Goal: Navigation & Orientation: Find specific page/section

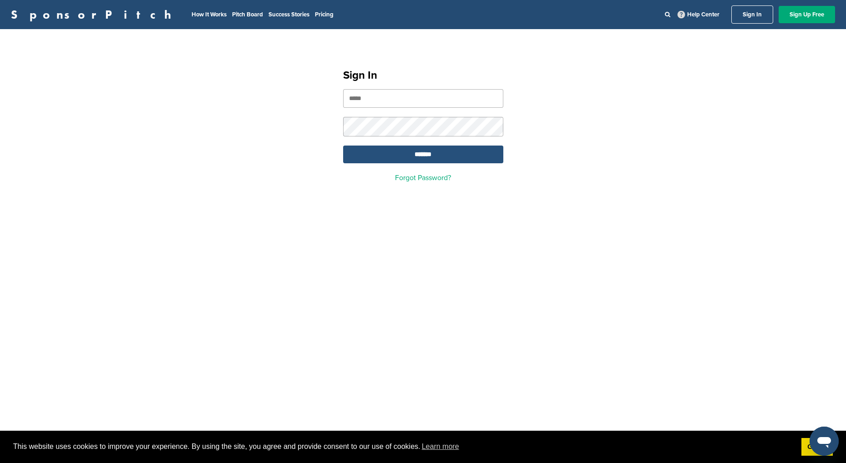
type input "**********"
click at [401, 162] on input "*******" at bounding box center [423, 155] width 160 height 18
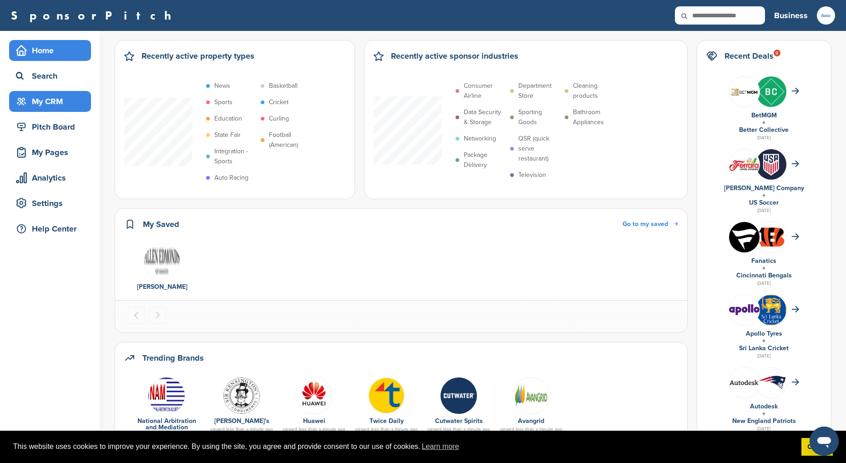
click at [45, 105] on div "My CRM" at bounding box center [52, 101] width 77 height 16
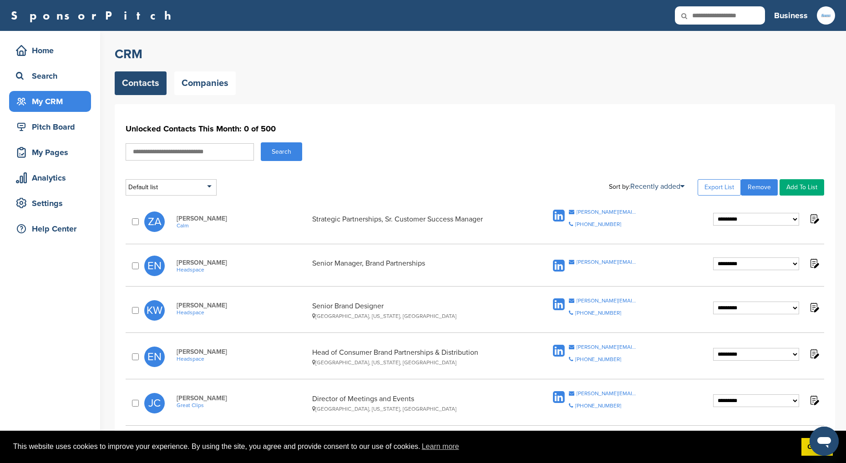
click at [41, 130] on div "Pitch Board" at bounding box center [52, 127] width 77 height 16
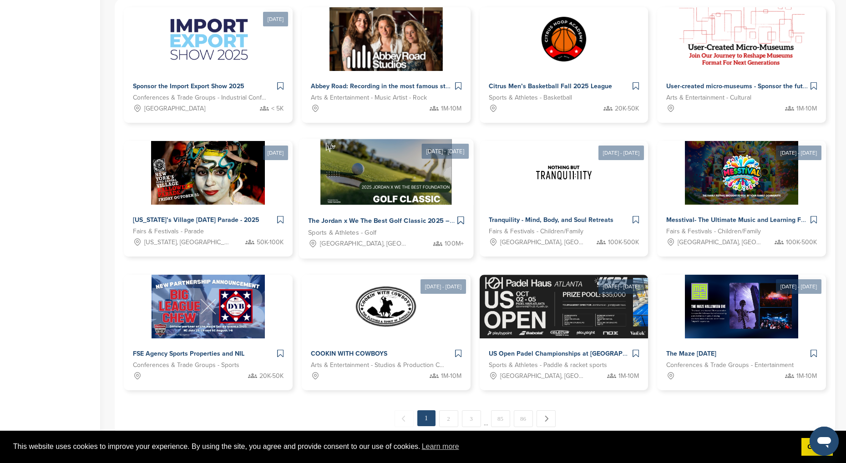
scroll to position [318, 0]
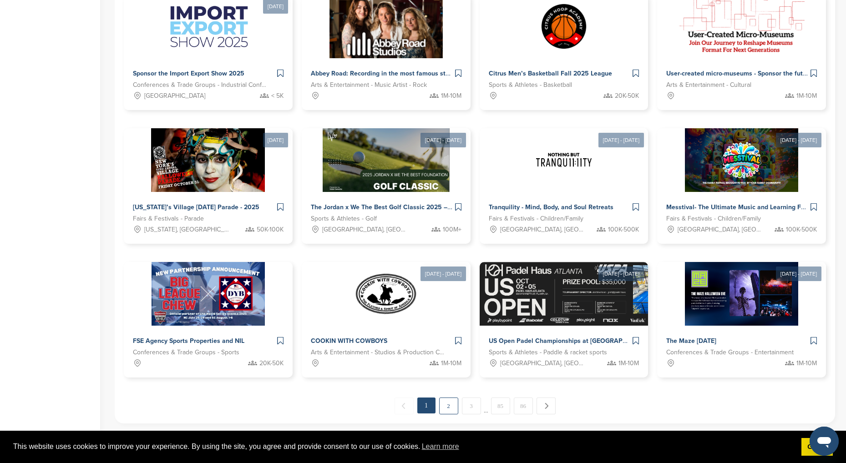
click at [440, 410] on link "2" at bounding box center [448, 406] width 19 height 17
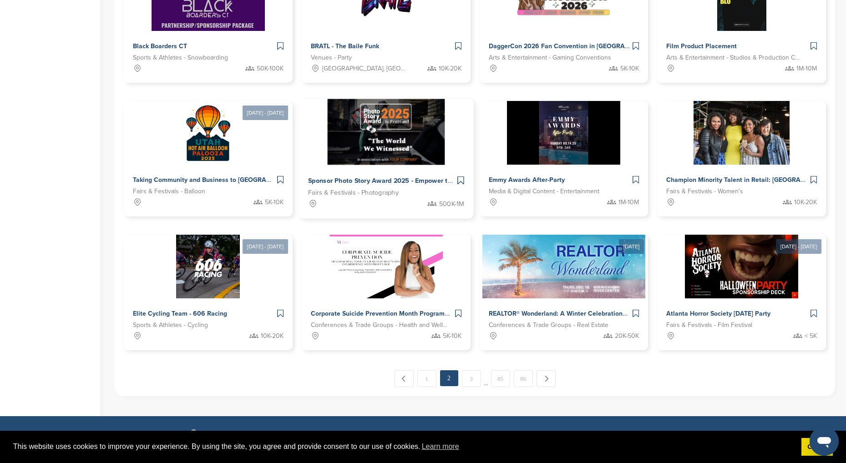
scroll to position [391, 0]
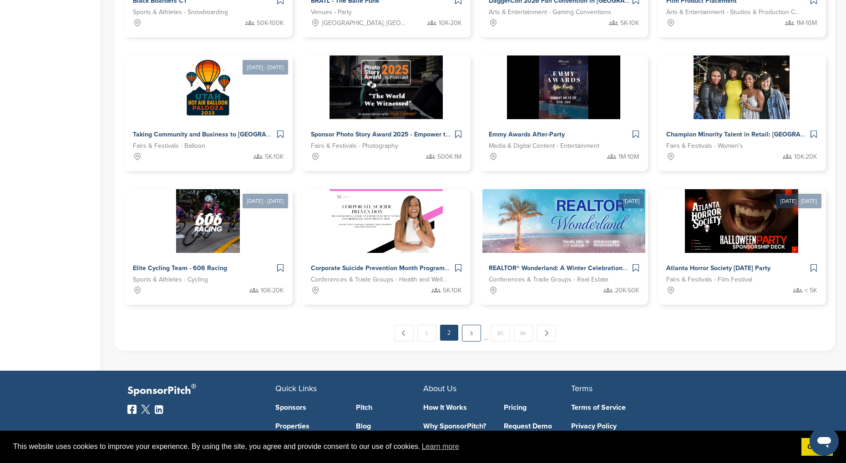
click at [468, 331] on link "3" at bounding box center [471, 333] width 19 height 17
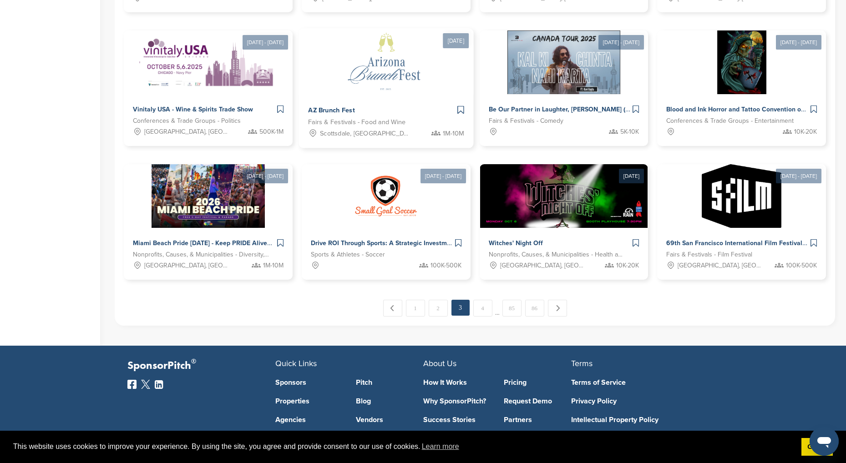
scroll to position [437, 0]
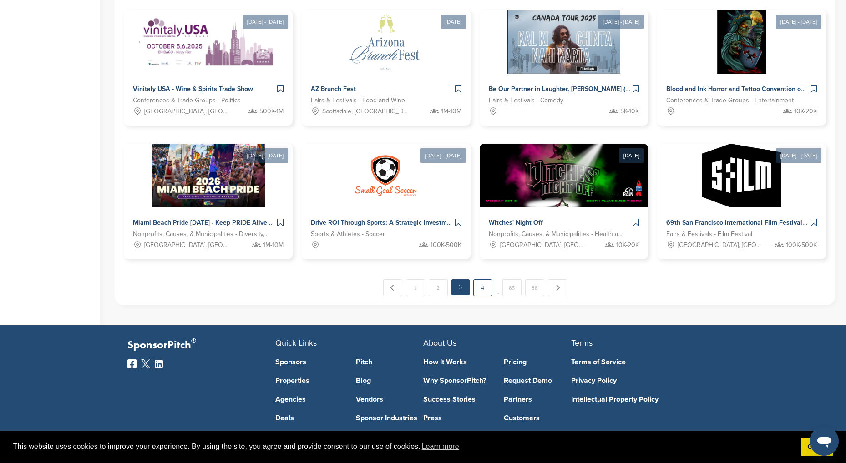
click at [474, 287] on link "4" at bounding box center [482, 287] width 19 height 17
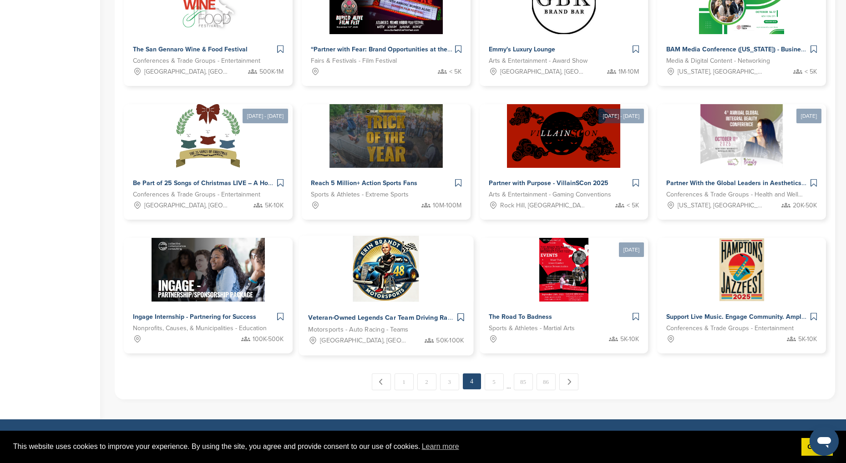
scroll to position [391, 0]
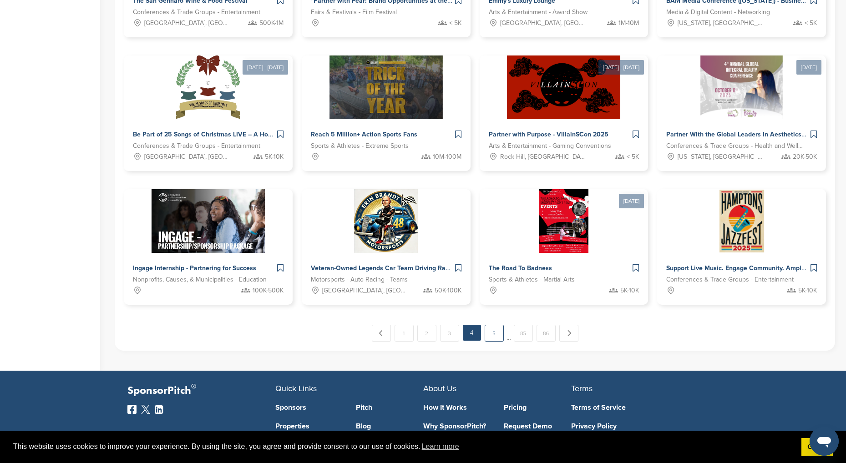
click at [492, 333] on link "5" at bounding box center [493, 333] width 19 height 17
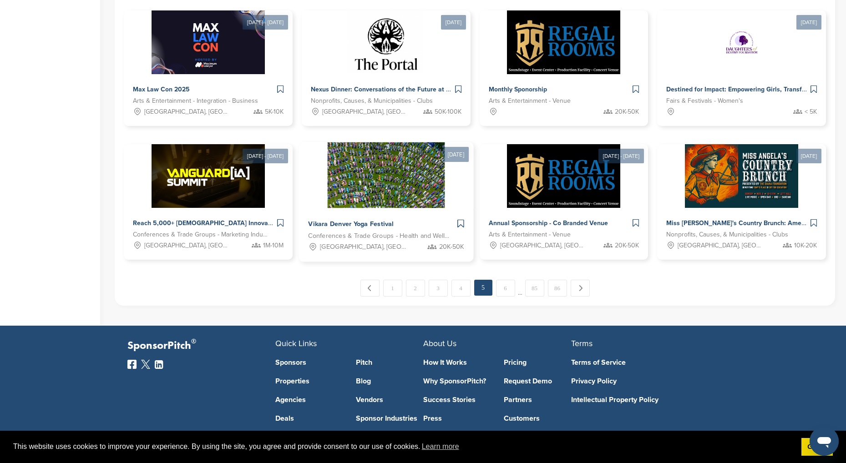
scroll to position [437, 0]
